Goal: Transaction & Acquisition: Book appointment/travel/reservation

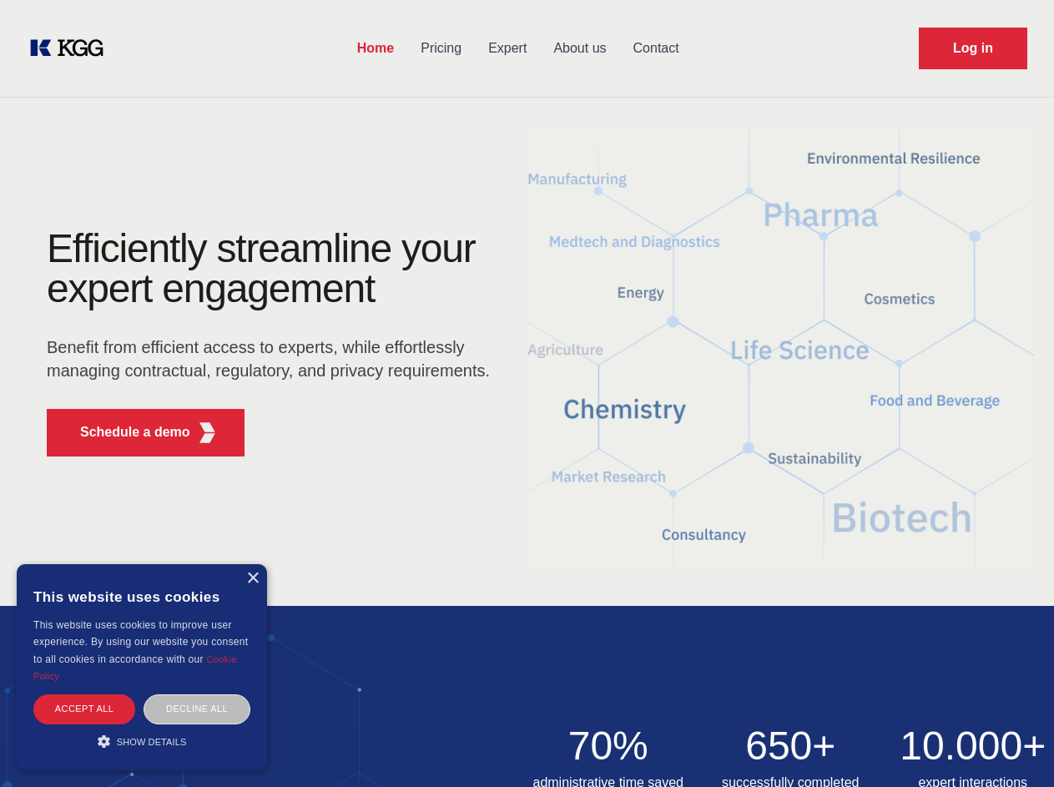
click at [526, 393] on div "Efficiently streamline your expert engagement Benefit from efficient access to …" at bounding box center [273, 349] width 507 height 241
click at [125, 432] on p "Schedule a demo" at bounding box center [135, 432] width 110 height 20
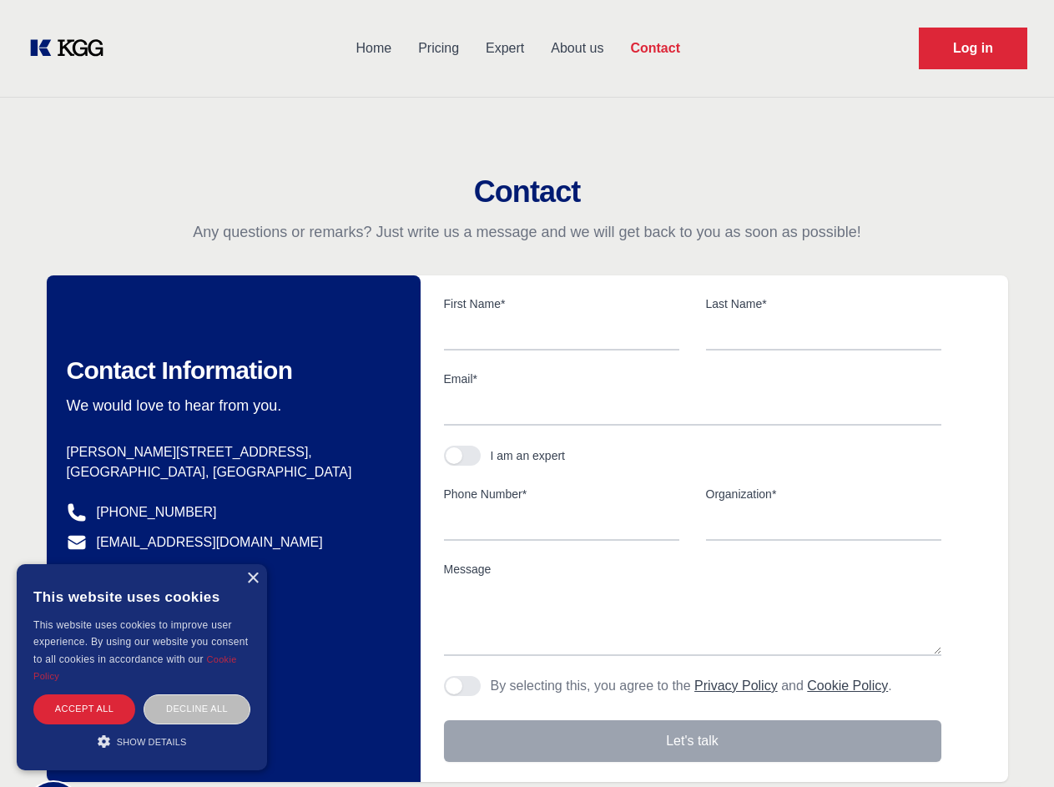
click at [252, 578] on div "× This website uses cookies This website uses cookies to improve user experienc…" at bounding box center [142, 667] width 250 height 206
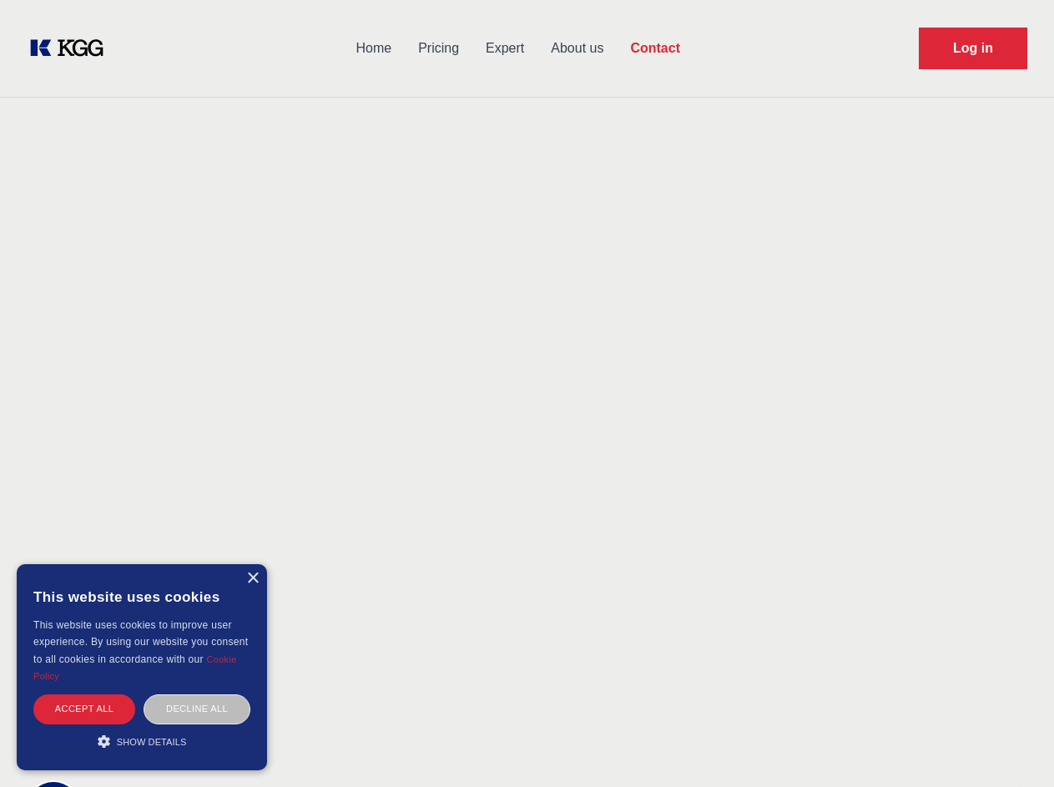
click at [84, 708] on div "Accept all" at bounding box center [84, 708] width 102 height 29
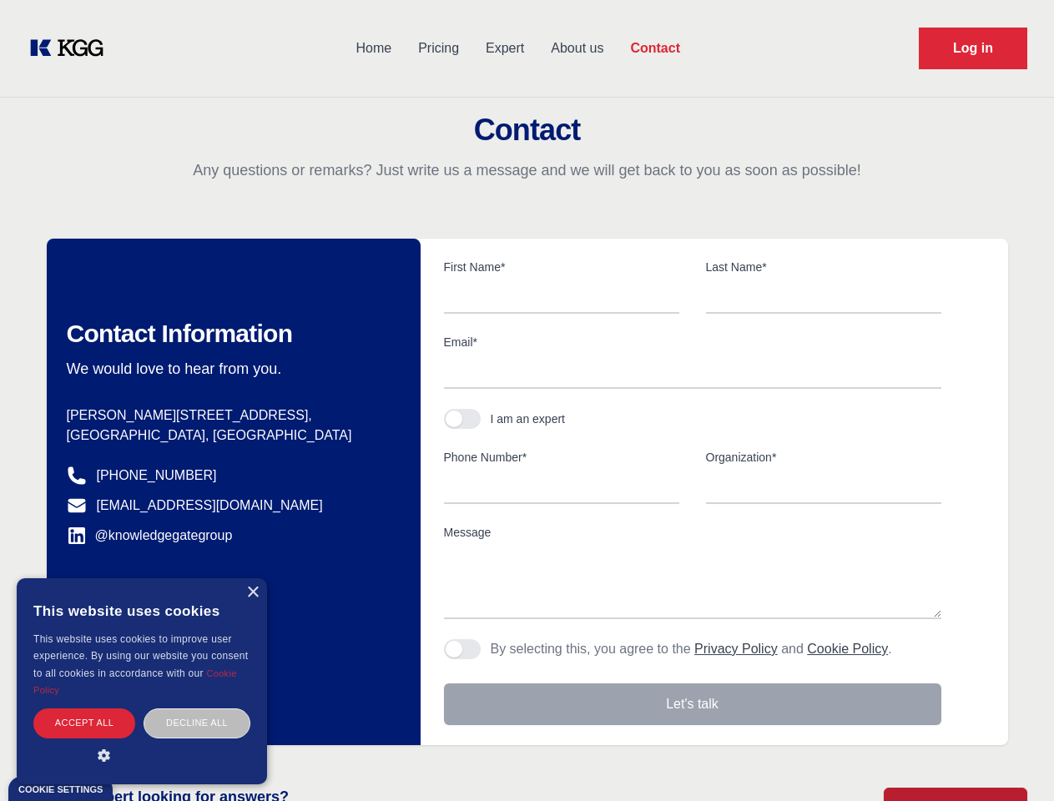
click at [197, 708] on div "Contact Information We would love to hear from you. Postal address [PERSON_NAME…" at bounding box center [234, 492] width 374 height 506
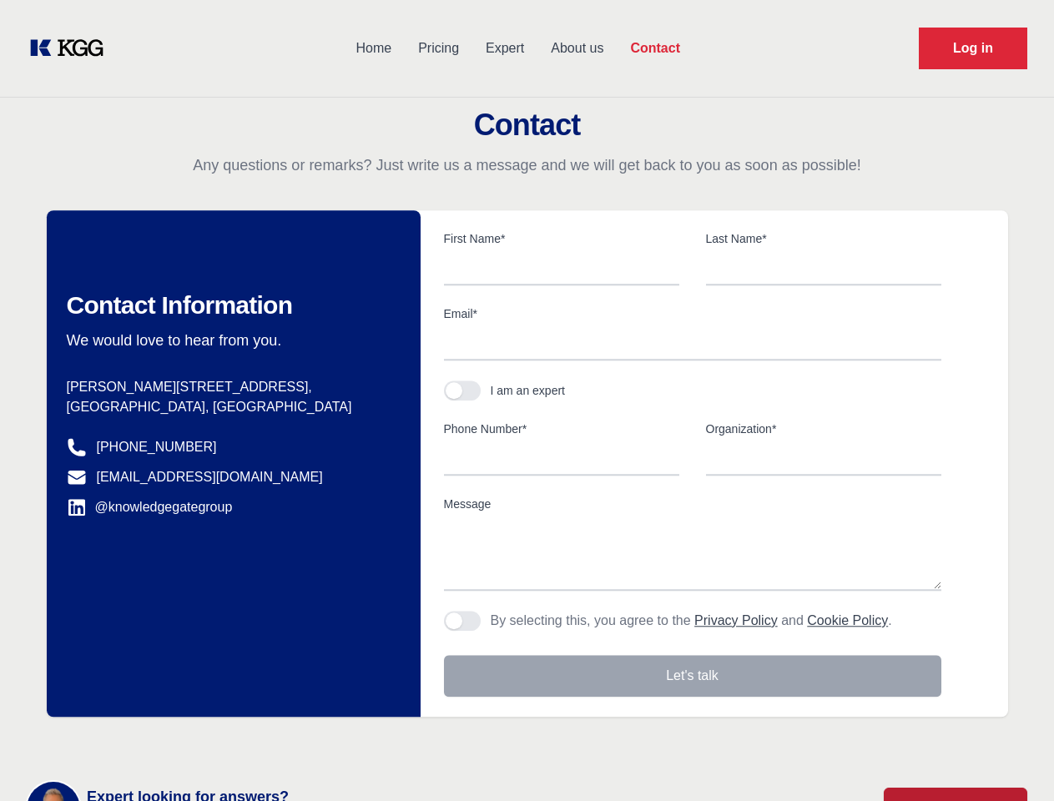
click at [142, 741] on main "Contact Any questions or remarks? Just write us a message and we will get back …" at bounding box center [527, 434] width 1054 height 868
